Goal: Information Seeking & Learning: Learn about a topic

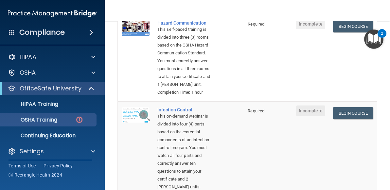
scroll to position [200, 0]
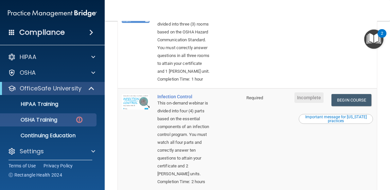
click at [348, 19] on link "Begin Course" at bounding box center [352, 13] width 40 height 12
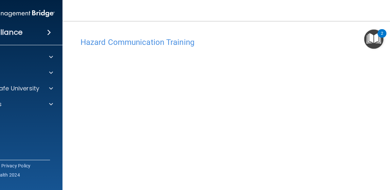
scroll to position [41, 0]
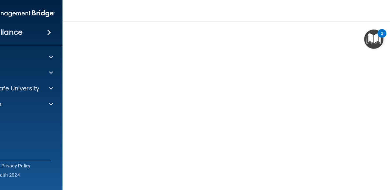
click at [383, 33] on div "2" at bounding box center [382, 37] width 2 height 9
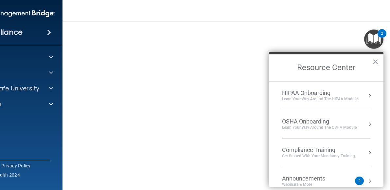
click at [337, 13] on nav "Toggle navigation Annette Blackwood medelight@aol.com Manage My Enterprise Fore…" at bounding box center [248, 10] width 370 height 21
